Goal: Task Accomplishment & Management: Use online tool/utility

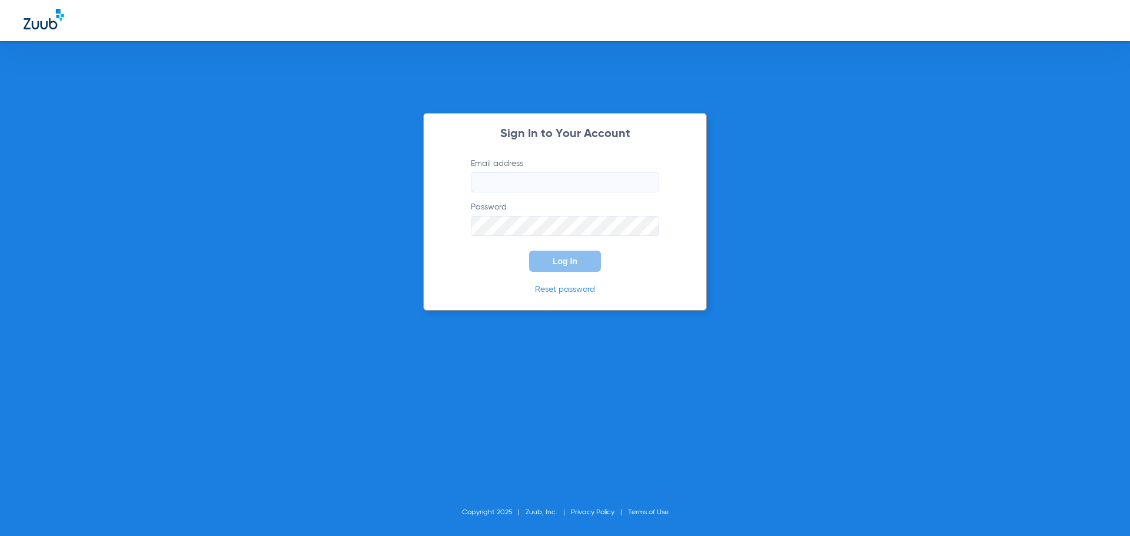
click at [571, 174] on input "Email address" at bounding box center [565, 183] width 188 height 20
type input "[EMAIL_ADDRESS][DOMAIN_NAME]"
click at [529, 251] on button "Log In" at bounding box center [565, 261] width 72 height 21
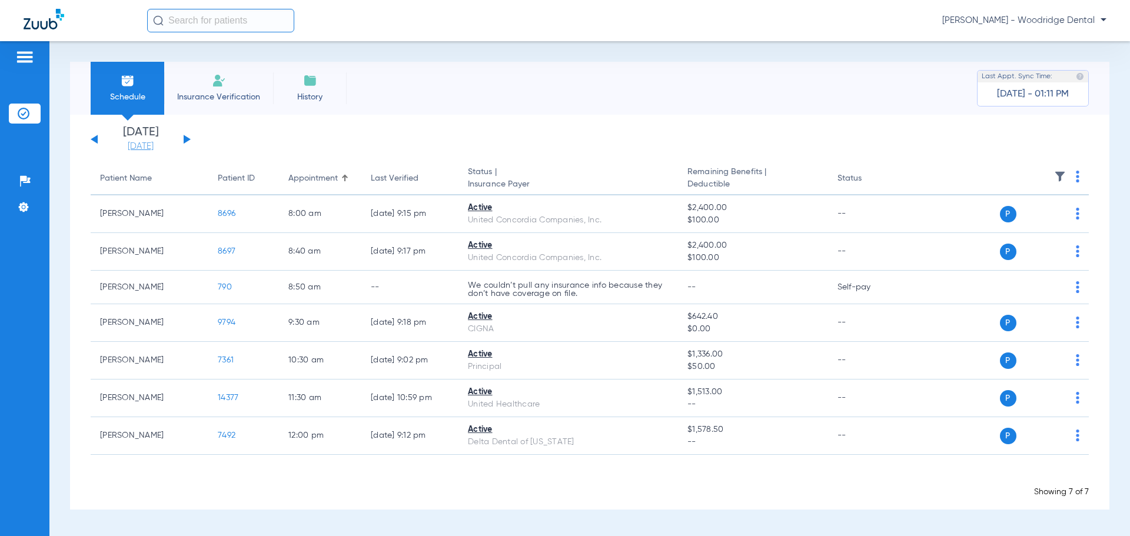
click at [140, 147] on link "[DATE]" at bounding box center [140, 147] width 71 height 12
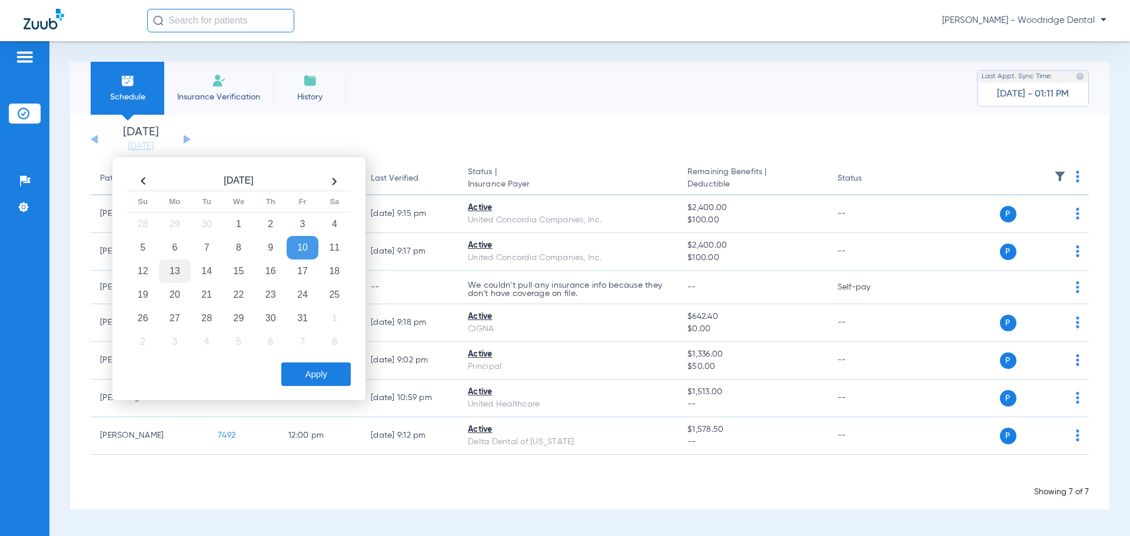
click at [173, 269] on td "13" at bounding box center [175, 272] width 32 height 24
click at [307, 375] on button "Apply" at bounding box center [315, 375] width 69 height 24
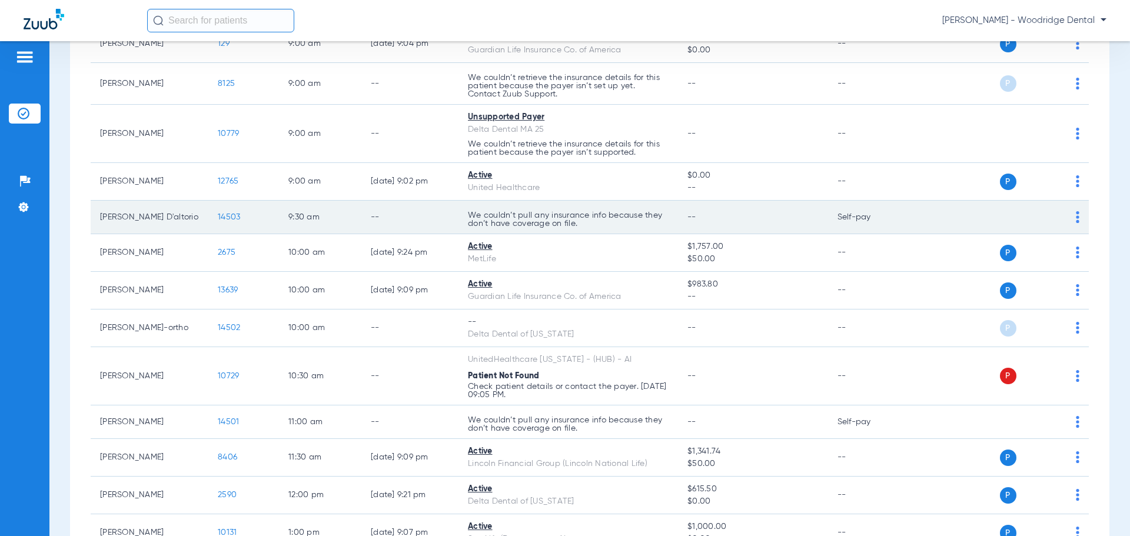
scroll to position [236, 0]
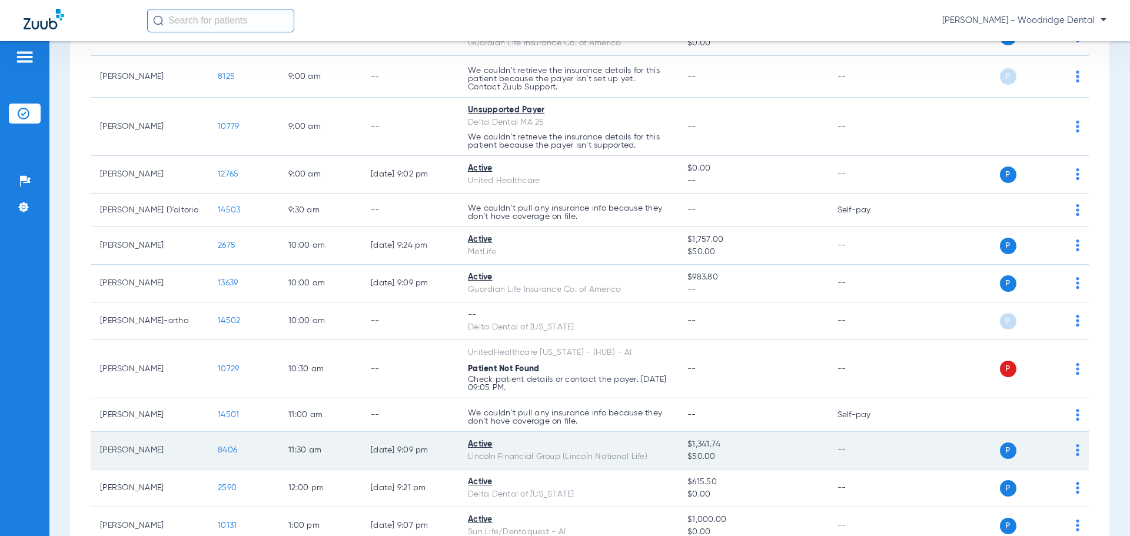
click at [231, 449] on span "8406" at bounding box center [227, 450] width 19 height 8
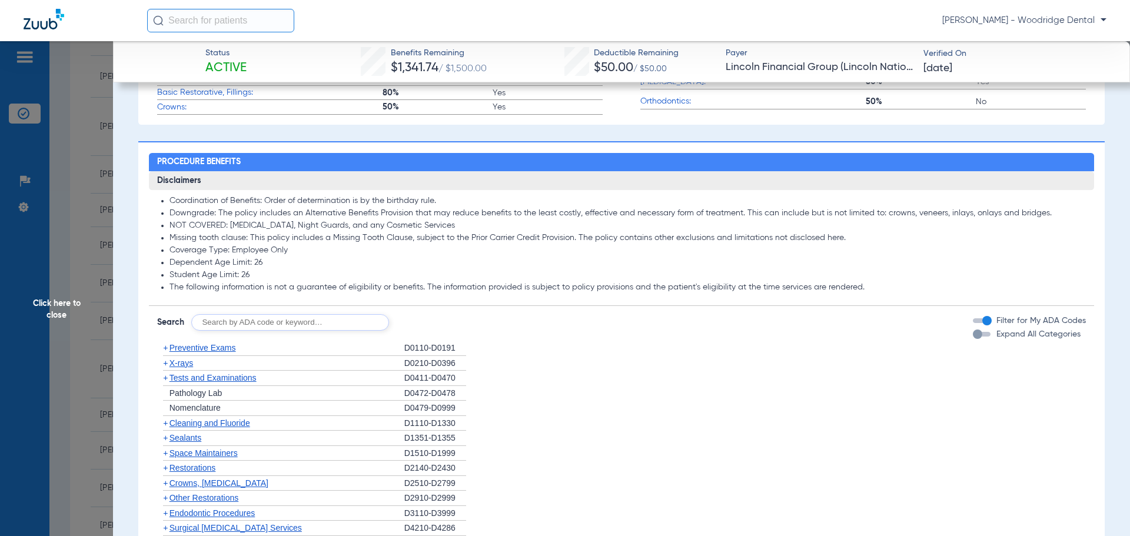
scroll to position [530, 0]
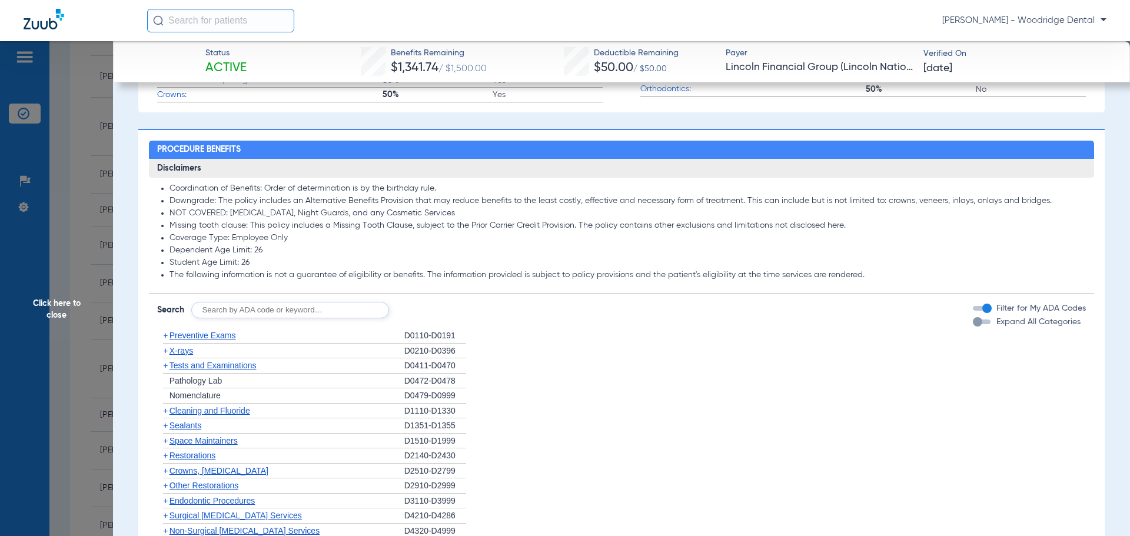
click at [184, 335] on span "Preventive Exams" at bounding box center [203, 335] width 67 height 9
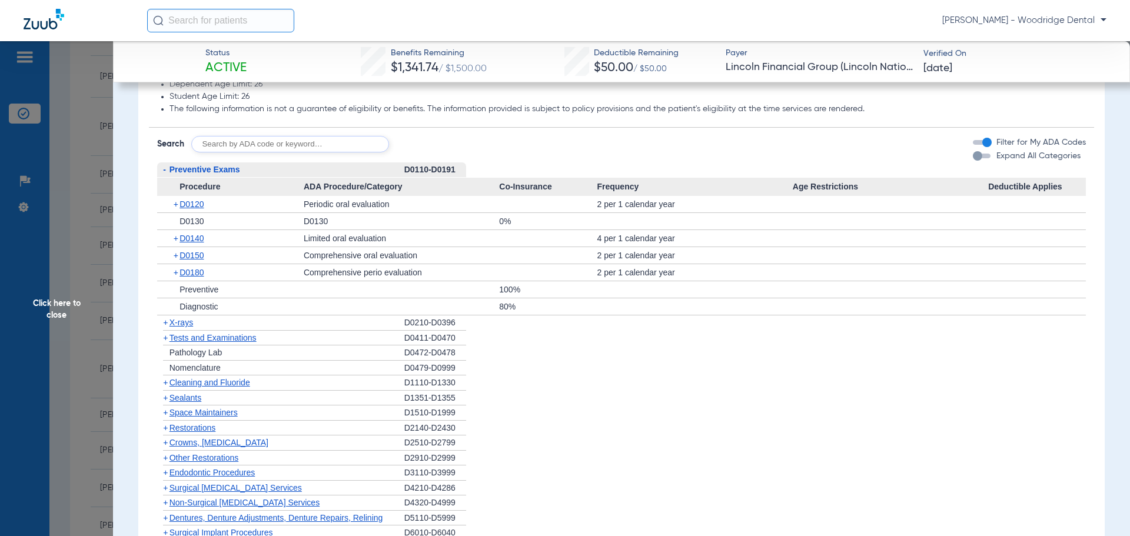
scroll to position [707, 0]
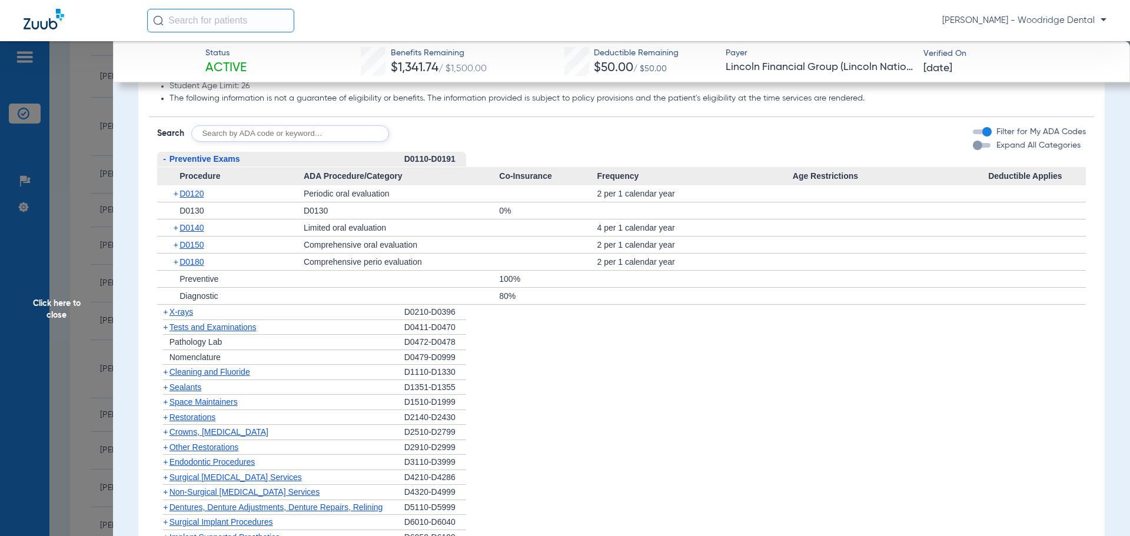
click at [177, 314] on span "X-rays" at bounding box center [182, 311] width 24 height 9
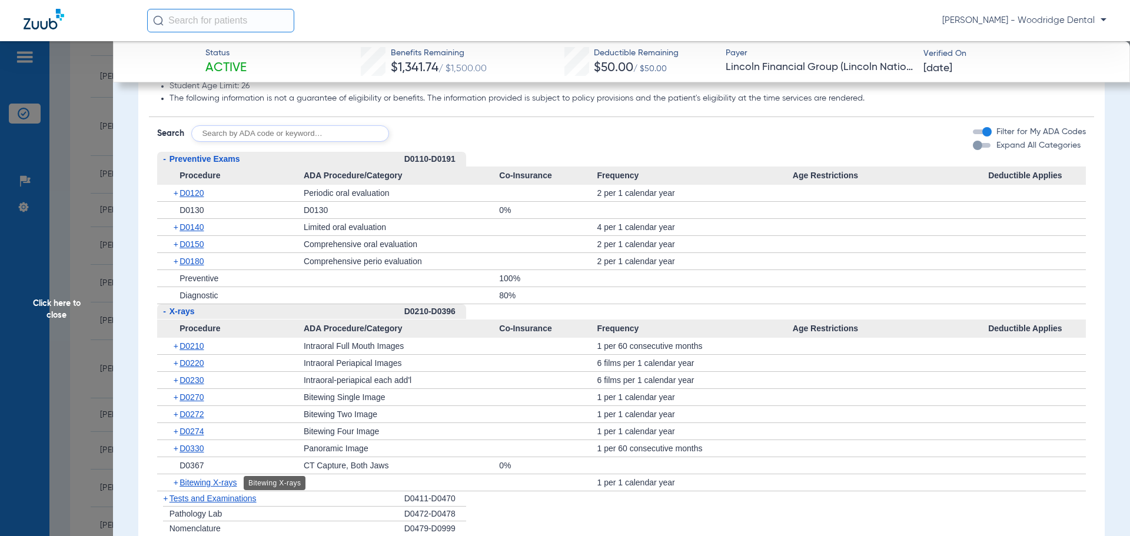
click at [207, 484] on span "Bitewing X-rays" at bounding box center [208, 482] width 57 height 9
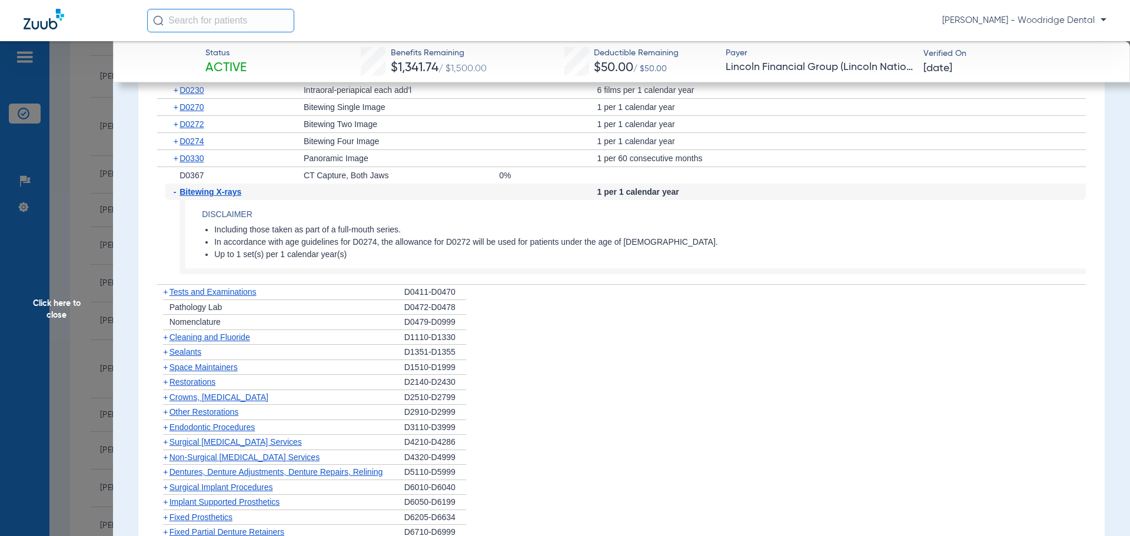
scroll to position [1001, 0]
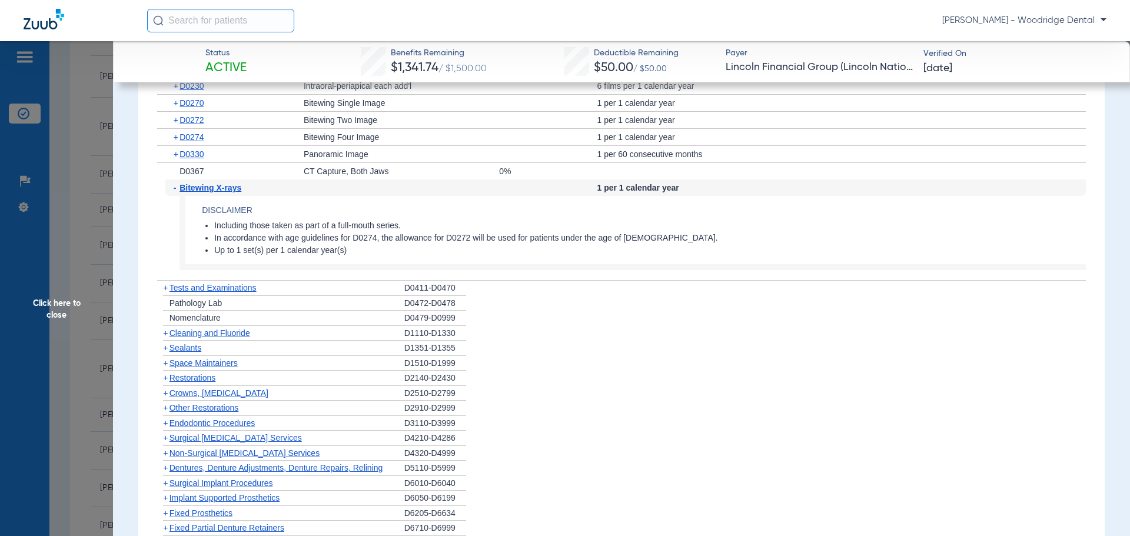
click at [230, 331] on span "Cleaning and Fluoride" at bounding box center [210, 333] width 81 height 9
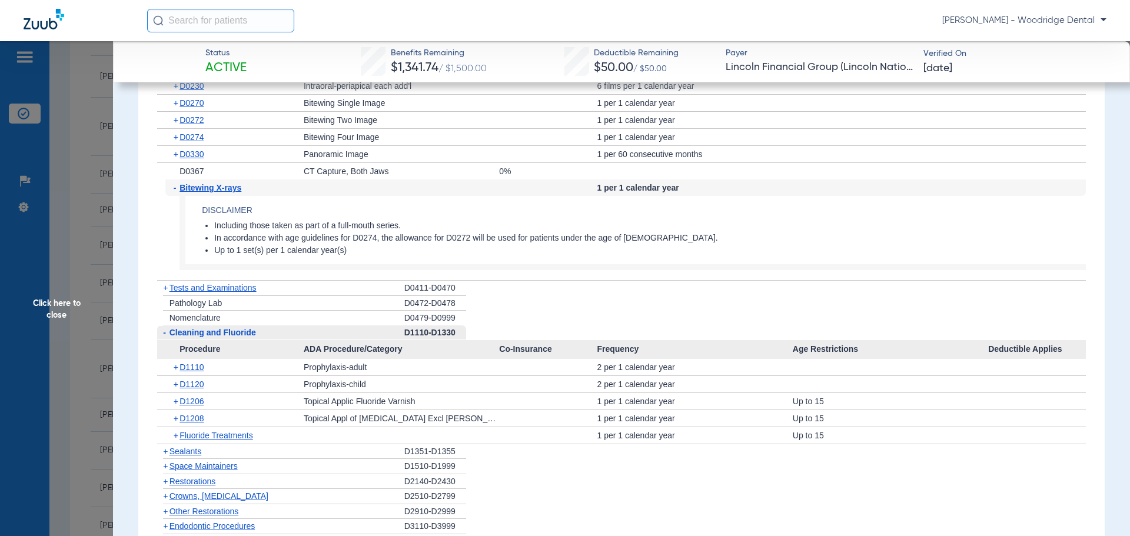
click at [60, 310] on span "Click here to close" at bounding box center [56, 309] width 113 height 536
